Goal: Information Seeking & Learning: Stay updated

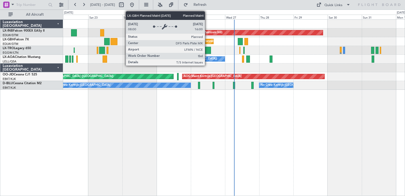
click at [207, 43] on div "Planned Maint Nice ([GEOGRAPHIC_DATA])" at bounding box center [233, 41] width 59 height 8
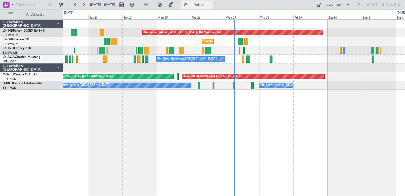
click at [211, 3] on span "Refresh" at bounding box center [200, 5] width 22 height 4
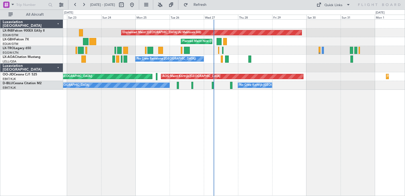
click at [261, 143] on div "Unplanned Maint [GEOGRAPHIC_DATA] (Al Maktoum Intl) [GEOGRAPHIC_DATA] ([GEOGRAP…" at bounding box center [234, 107] width 342 height 176
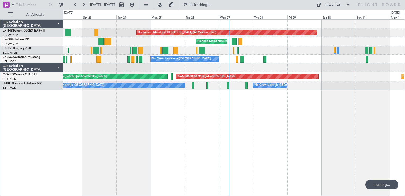
click at [279, 142] on div "Unplanned Maint [GEOGRAPHIC_DATA] (Al Maktoum Intl) [GEOGRAPHIC_DATA] ([GEOGRAP…" at bounding box center [234, 107] width 342 height 176
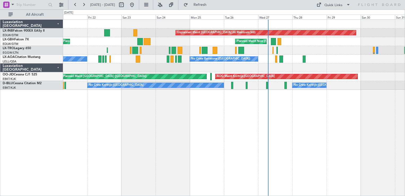
click at [342, 127] on div "Unplanned Maint [GEOGRAPHIC_DATA] (Al Maktoum Intl) Planned Maint Geneva ([GEOG…" at bounding box center [234, 107] width 342 height 176
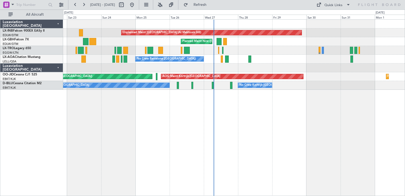
click at [244, 135] on div "Unplanned Maint [GEOGRAPHIC_DATA] (Al Maktoum Intl) [GEOGRAPHIC_DATA] ([GEOGRAP…" at bounding box center [234, 107] width 342 height 176
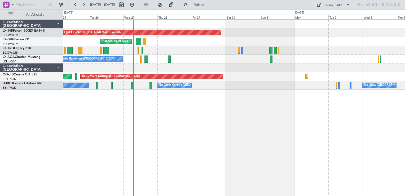
click at [204, 140] on div "Unplanned Maint [GEOGRAPHIC_DATA] (Al Maktoum Intl) [GEOGRAPHIC_DATA] ([GEOGRAP…" at bounding box center [234, 107] width 342 height 176
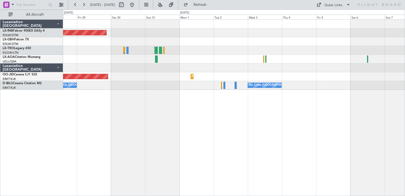
click at [176, 120] on div "Unplanned Maint [GEOGRAPHIC_DATA] (Al Maktoum Intl) [GEOGRAPHIC_DATA] ([GEOGRAP…" at bounding box center [234, 107] width 342 height 176
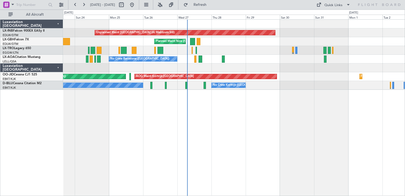
click at [338, 121] on div "Unplanned Maint [GEOGRAPHIC_DATA] (Al Maktoum Intl) [GEOGRAPHIC_DATA] ([GEOGRAP…" at bounding box center [234, 107] width 342 height 176
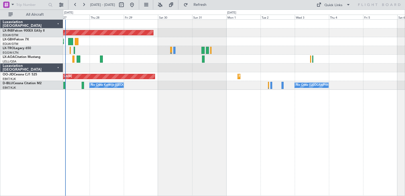
click at [158, 142] on div "Unplanned Maint [GEOGRAPHIC_DATA] (Al Maktoum Intl) [GEOGRAPHIC_DATA] ([GEOGRAP…" at bounding box center [234, 107] width 342 height 176
click at [136, 5] on button at bounding box center [132, 5] width 8 height 8
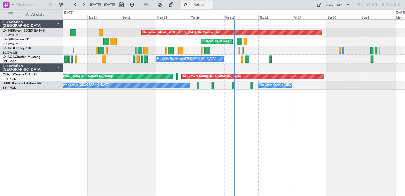
click at [211, 5] on span "Refresh" at bounding box center [200, 5] width 22 height 4
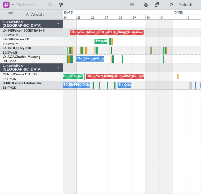
click at [137, 116] on div "Unplanned Maint [GEOGRAPHIC_DATA] (Al Maktoum Intl) [GEOGRAPHIC_DATA] ([GEOGRAP…" at bounding box center [132, 106] width 138 height 174
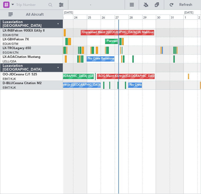
click at [172, 105] on div "Unplanned Maint [GEOGRAPHIC_DATA] (Al Maktoum Intl) [GEOGRAPHIC_DATA] ([GEOGRAP…" at bounding box center [132, 106] width 138 height 174
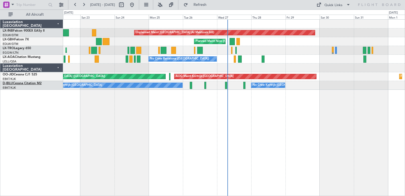
click at [36, 83] on link "D-IBLU Cessna Citation M2" at bounding box center [22, 83] width 39 height 3
click at [28, 83] on link "D-IBLU Cessna Citation M2" at bounding box center [22, 83] width 39 height 3
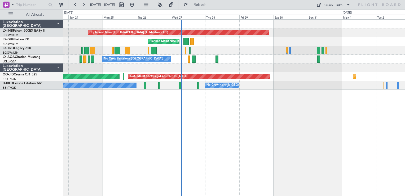
click at [266, 143] on div "Unplanned Maint [GEOGRAPHIC_DATA] (Al Maktoum Intl) [GEOGRAPHIC_DATA] ([GEOGRAP…" at bounding box center [234, 107] width 342 height 176
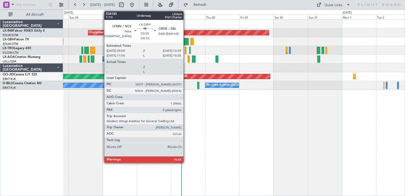
click at [186, 41] on div at bounding box center [185, 41] width 5 height 7
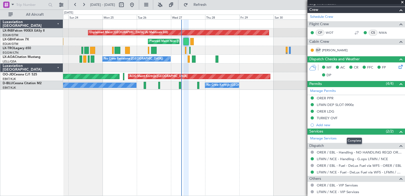
scroll to position [197, 0]
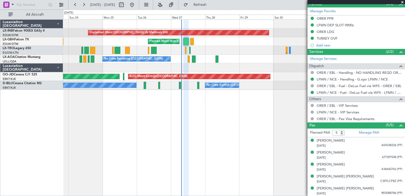
click at [402, 1] on span at bounding box center [402, 2] width 5 height 5
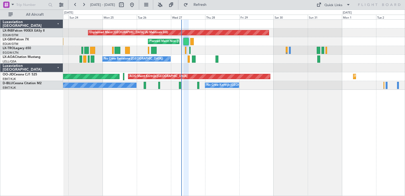
type input "0"
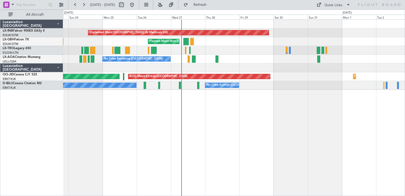
scroll to position [0, 0]
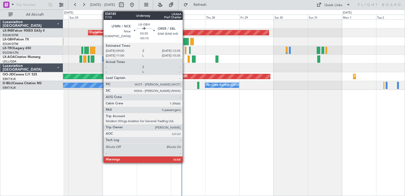
click at [185, 41] on div at bounding box center [185, 41] width 5 height 7
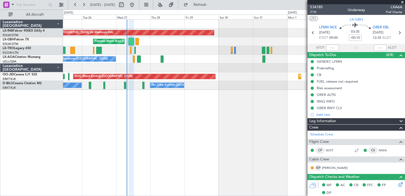
click at [175, 137] on div "Unplanned Maint [GEOGRAPHIC_DATA] (Al Maktoum Intl) [GEOGRAPHIC_DATA] ([GEOGRAP…" at bounding box center [234, 107] width 342 height 176
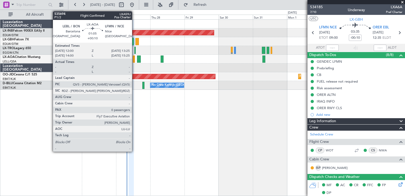
click at [134, 59] on div at bounding box center [134, 58] width 2 height 7
type input "+00:10"
type input "0"
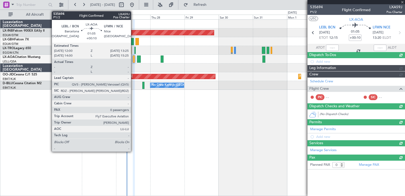
click at [133, 59] on div at bounding box center [134, 58] width 2 height 7
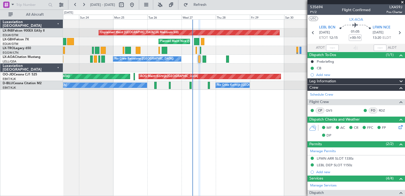
click at [254, 137] on div "Unplanned Maint [GEOGRAPHIC_DATA] (Al Maktoum Intl) [GEOGRAPHIC_DATA] ([GEOGRAP…" at bounding box center [234, 107] width 342 height 176
click at [82, 6] on button at bounding box center [84, 5] width 8 height 8
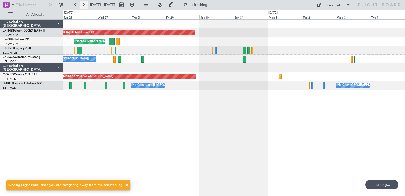
click at [82, 6] on button at bounding box center [84, 5] width 8 height 8
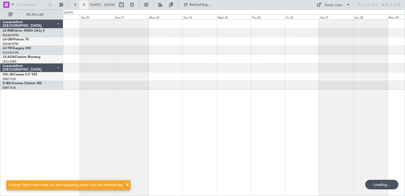
click at [82, 6] on button at bounding box center [84, 5] width 8 height 8
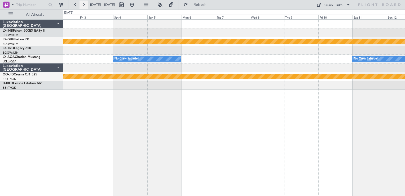
click at [82, 6] on button at bounding box center [84, 5] width 8 height 8
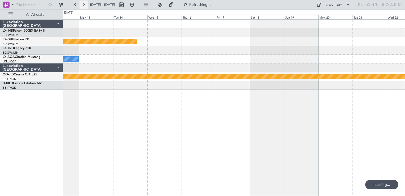
click at [82, 6] on button at bounding box center [84, 5] width 8 height 8
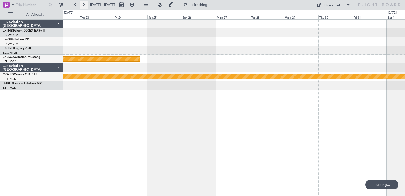
click at [82, 6] on button at bounding box center [84, 5] width 8 height 8
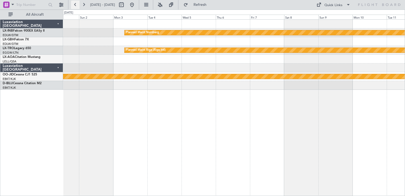
click at [77, 7] on button at bounding box center [75, 5] width 8 height 8
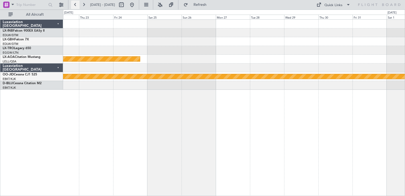
click at [76, 7] on button at bounding box center [75, 5] width 8 height 8
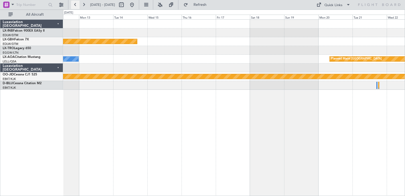
click at [76, 4] on button at bounding box center [75, 5] width 8 height 8
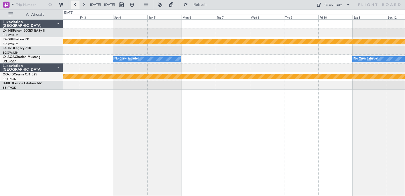
click at [74, 4] on button at bounding box center [75, 5] width 8 height 8
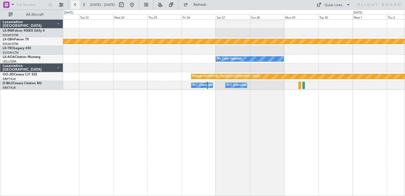
click at [74, 4] on button at bounding box center [75, 5] width 8 height 8
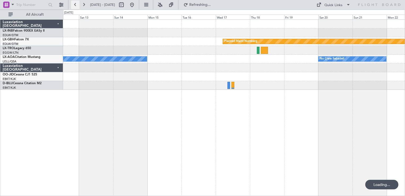
click at [74, 4] on button at bounding box center [75, 5] width 8 height 8
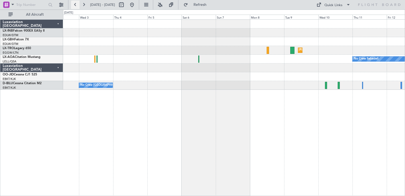
click at [74, 5] on button at bounding box center [75, 5] width 8 height 8
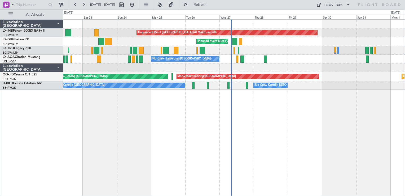
click at [268, 149] on div "Unplanned Maint [GEOGRAPHIC_DATA] (Al Maktoum Intl) [GEOGRAPHIC_DATA] ([GEOGRAP…" at bounding box center [234, 107] width 342 height 176
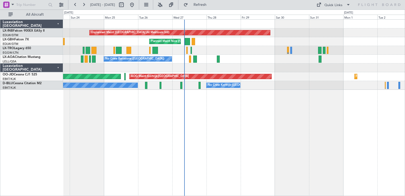
click at [212, 126] on div "Unplanned Maint [GEOGRAPHIC_DATA] (Al Maktoum Intl) [GEOGRAPHIC_DATA] ([GEOGRAP…" at bounding box center [234, 107] width 342 height 176
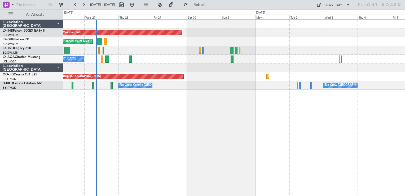
click at [171, 146] on div "Unplanned Maint [GEOGRAPHIC_DATA] (Al Maktoum Intl) [GEOGRAPHIC_DATA] ([GEOGRAP…" at bounding box center [234, 107] width 342 height 176
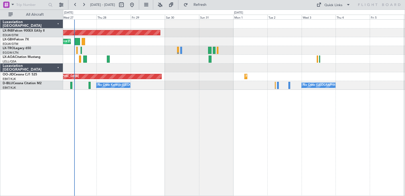
click at [195, 110] on div "Unplanned Maint [GEOGRAPHIC_DATA] (Al Maktoum Intl) [GEOGRAPHIC_DATA] ([GEOGRAP…" at bounding box center [234, 107] width 342 height 176
